Goal: Find specific page/section: Find specific page/section

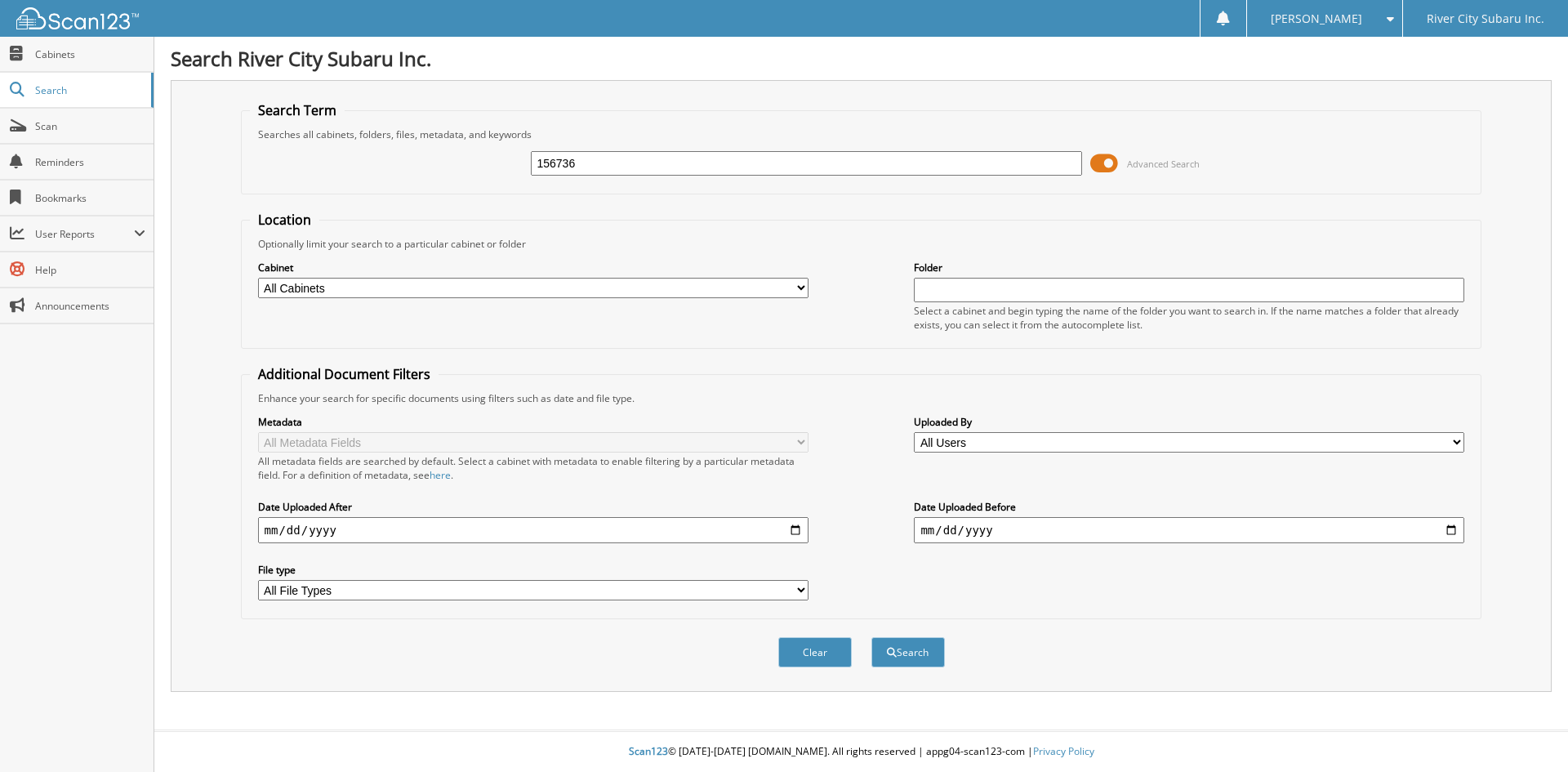
type input "156736"
click at [872, 637] on button "Search" at bounding box center [908, 653] width 74 height 31
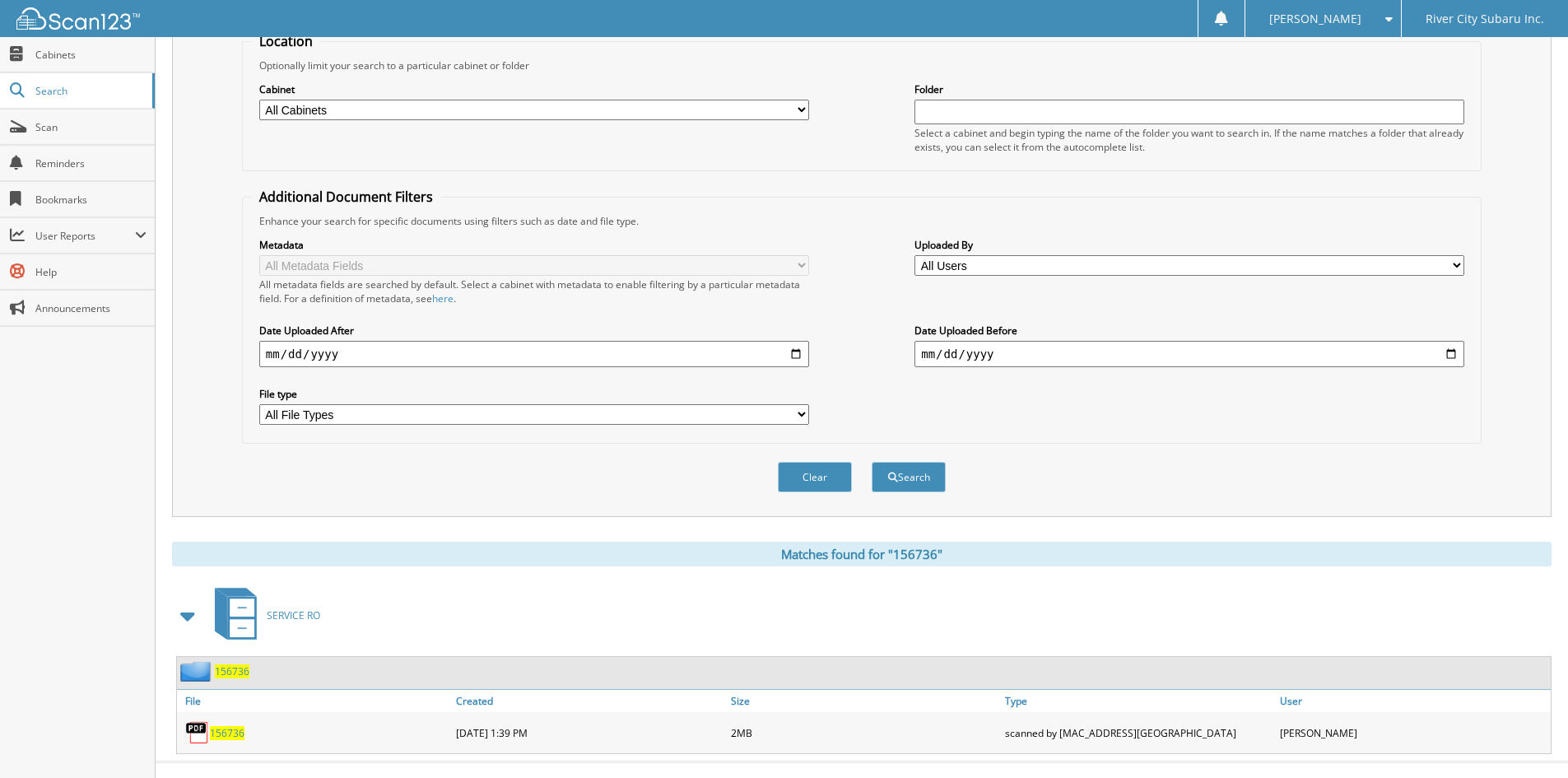
scroll to position [206, 0]
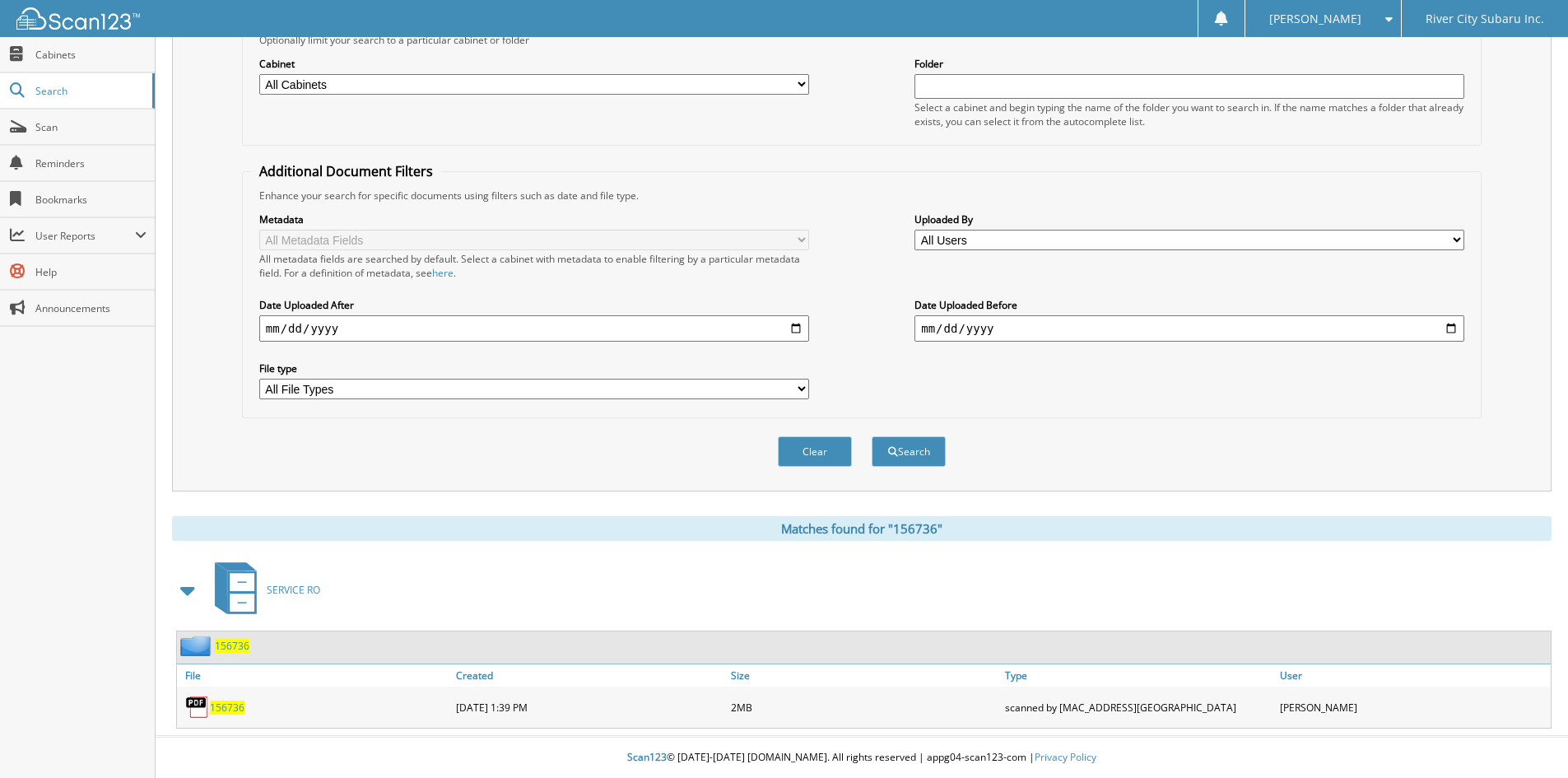
click at [215, 706] on span "156736" at bounding box center [227, 707] width 34 height 14
drag, startPoint x: 1125, startPoint y: 305, endPoint x: 1135, endPoint y: 362, distance: 57.9
click at [1127, 314] on div "Date Uploaded Before" at bounding box center [1190, 320] width 550 height 47
